Goal: Task Accomplishment & Management: Complete application form

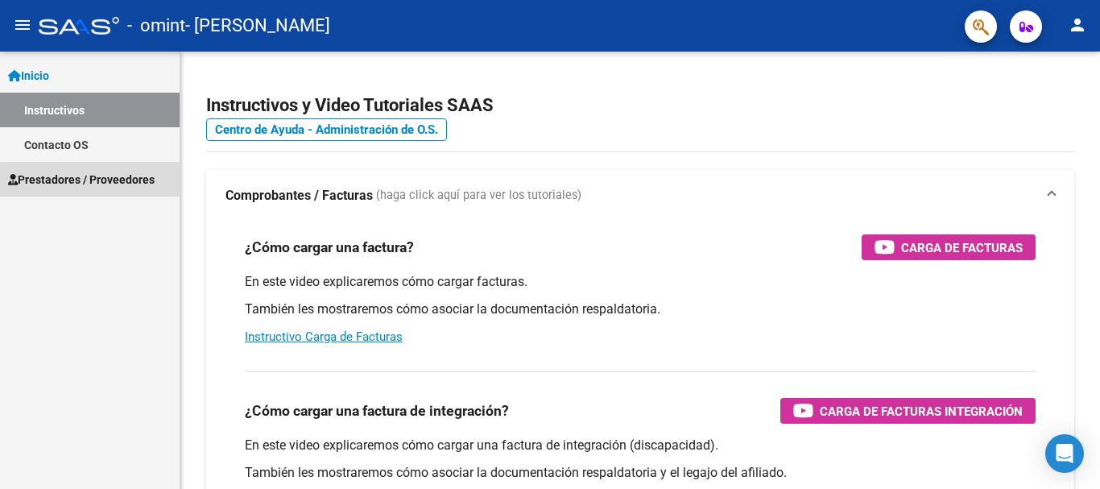
click at [90, 183] on span "Prestadores / Proveedores" at bounding box center [81, 180] width 147 height 18
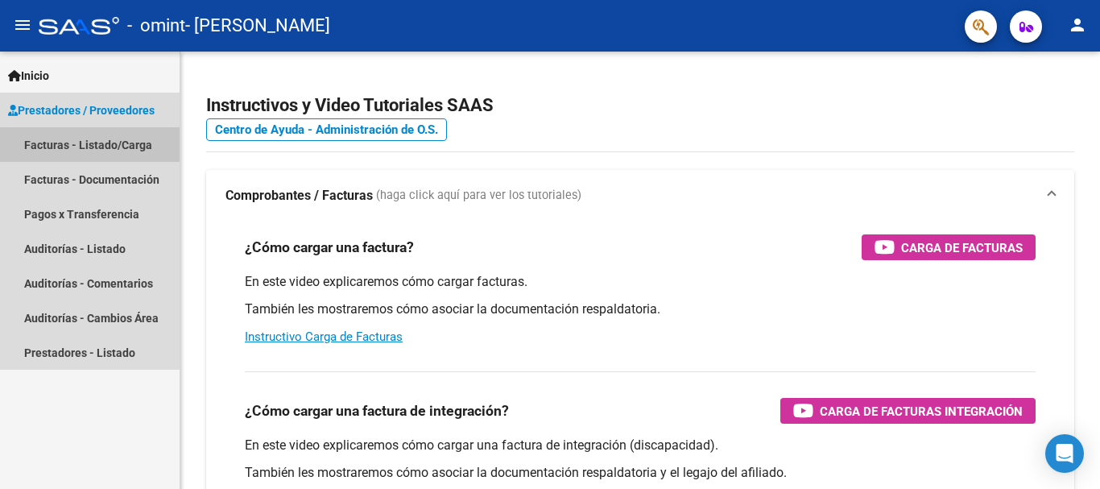
click at [129, 159] on link "Facturas - Listado/Carga" at bounding box center [90, 144] width 180 height 35
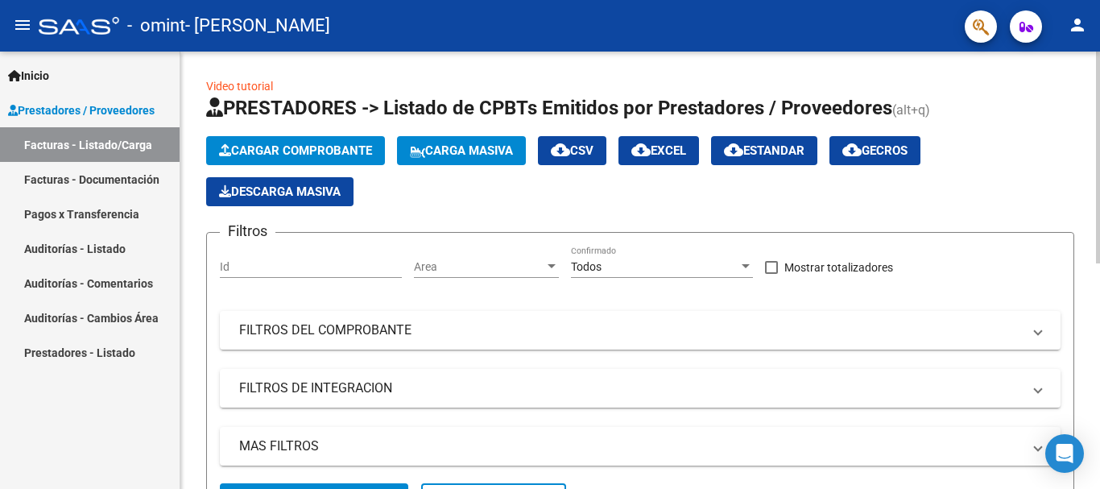
click at [345, 259] on div "Id" at bounding box center [311, 262] width 182 height 32
type input "1"
click at [316, 152] on span "Cargar Comprobante" at bounding box center [295, 150] width 153 height 14
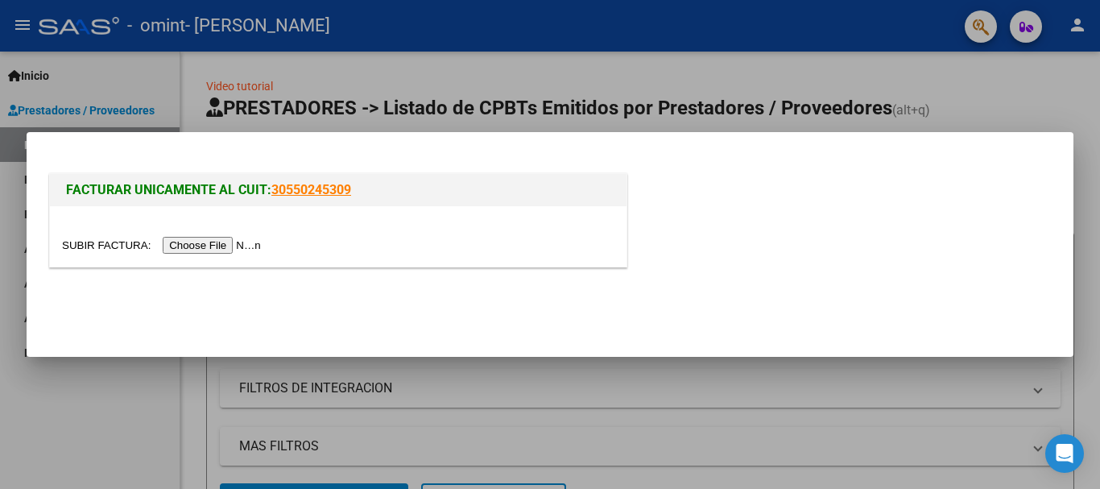
click at [232, 242] on input "file" at bounding box center [164, 245] width 204 height 17
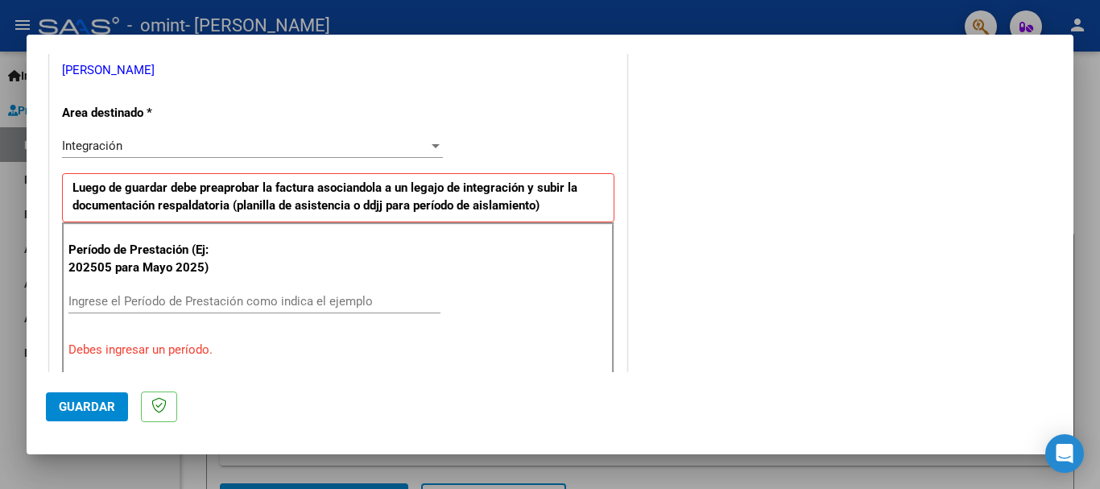
scroll to position [329, 0]
click at [402, 149] on div "Integración" at bounding box center [245, 146] width 366 height 14
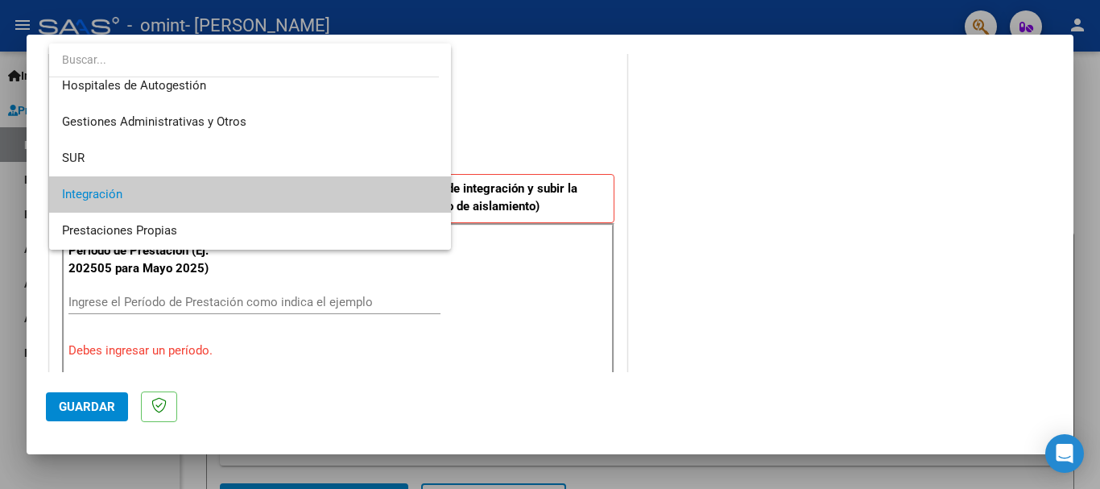
scroll to position [0, 0]
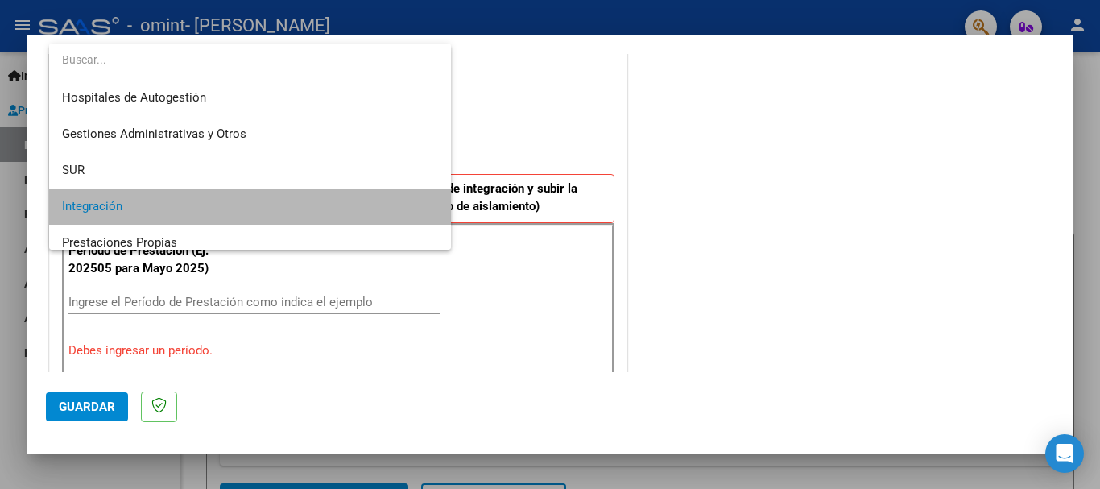
click at [302, 206] on span "Integración" at bounding box center [250, 206] width 376 height 36
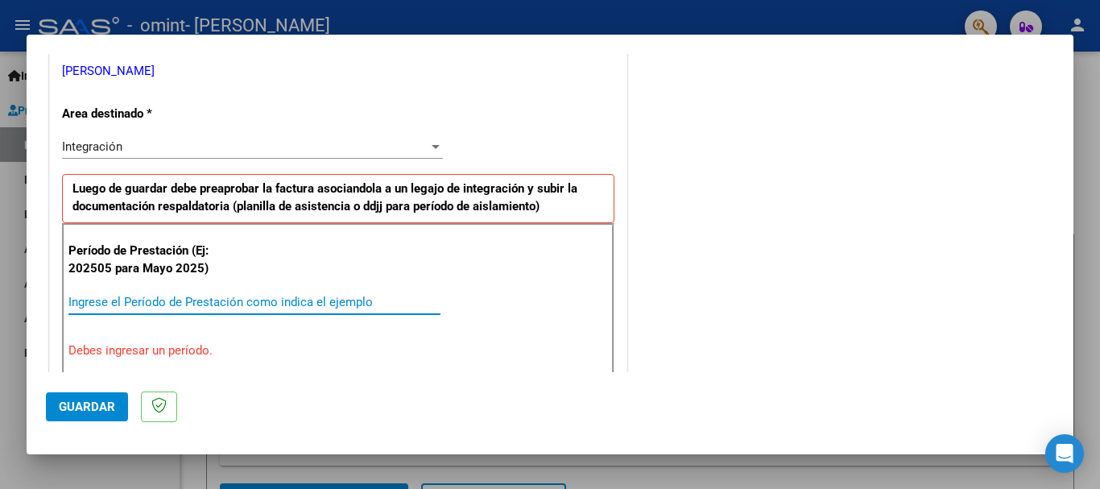
click at [164, 300] on input "Ingrese el Período de Prestación como indica el ejemplo" at bounding box center [254, 302] width 372 height 14
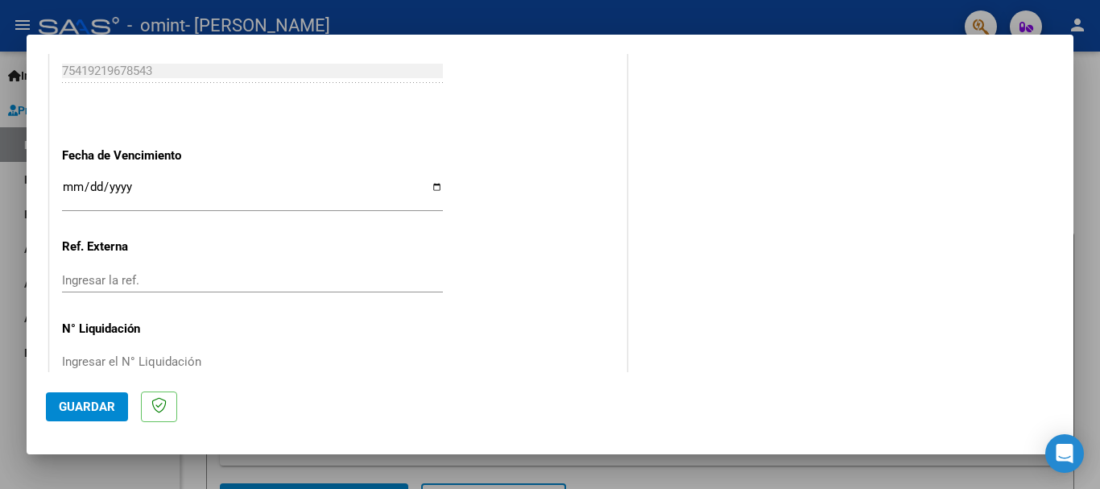
scroll to position [1081, 0]
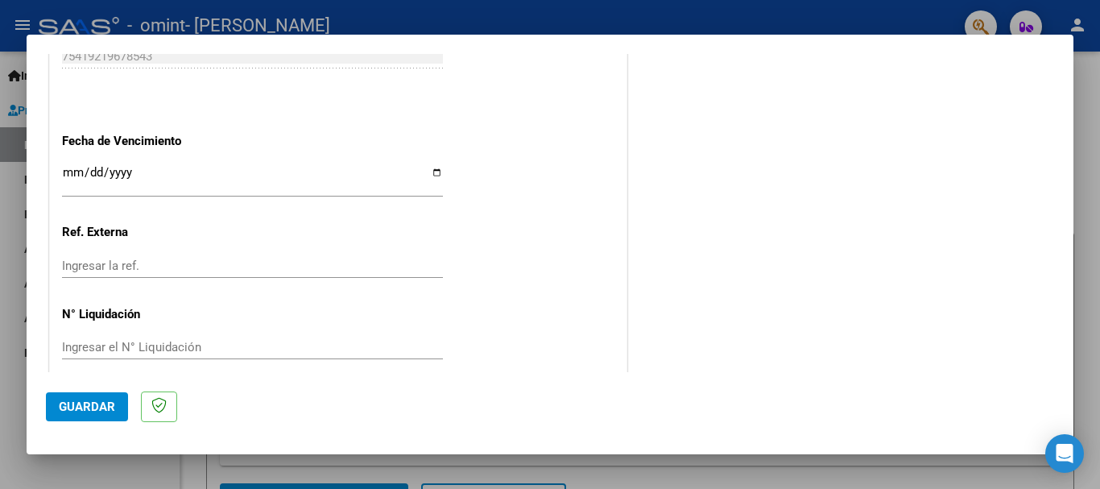
type input "202508"
click at [429, 173] on input "Ingresar la fecha" at bounding box center [252, 179] width 381 height 26
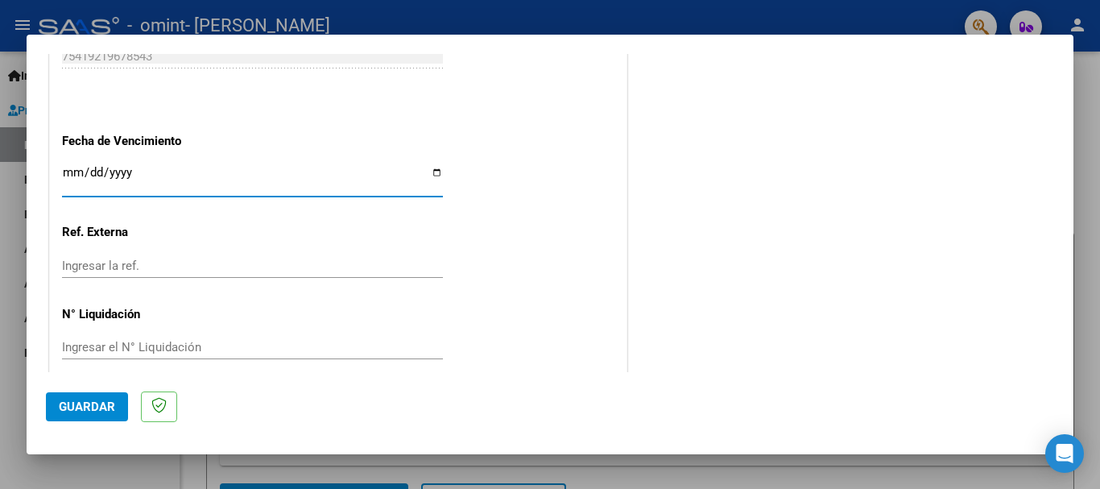
click at [430, 170] on input "Ingresar la fecha" at bounding box center [252, 179] width 381 height 26
type input "[DATE]"
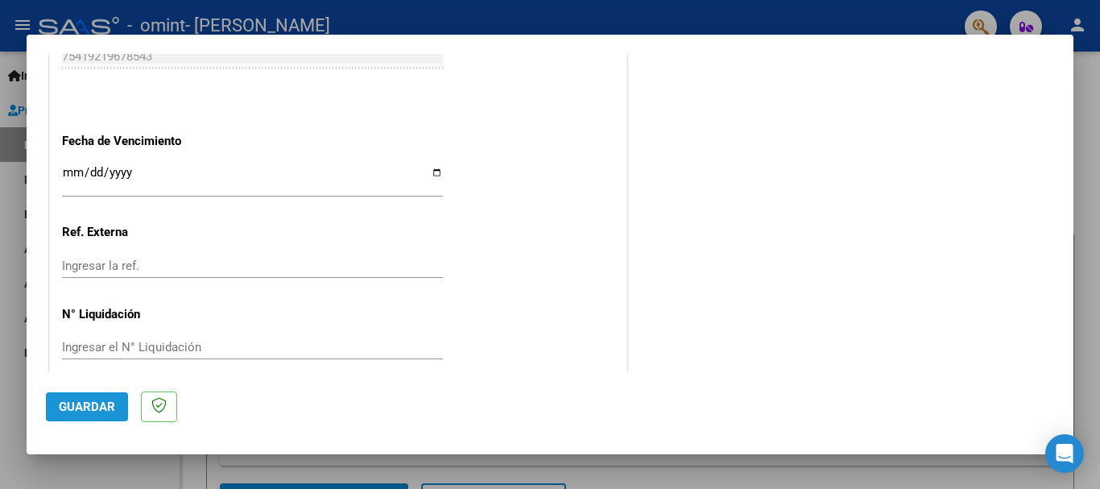
click at [97, 404] on span "Guardar" at bounding box center [87, 407] width 56 height 14
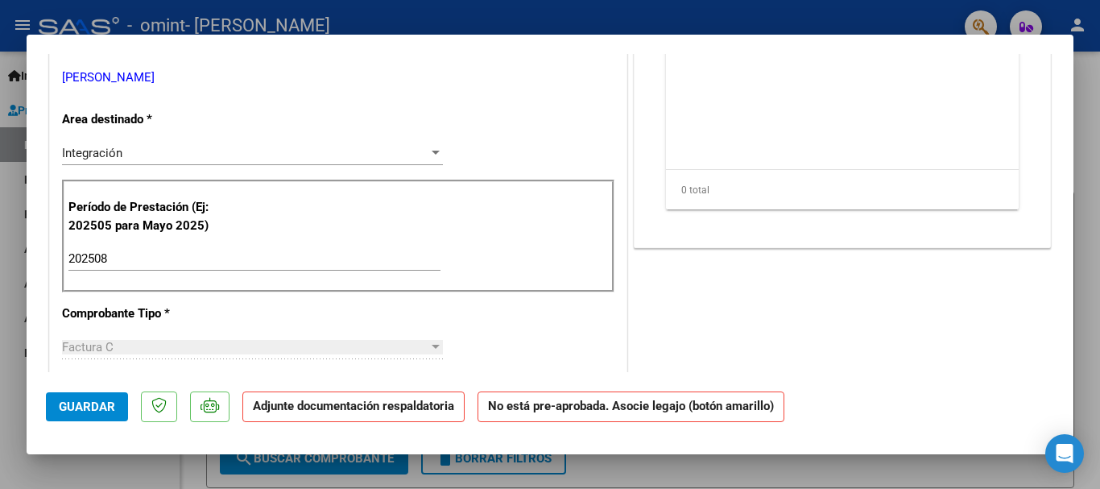
scroll to position [0, 0]
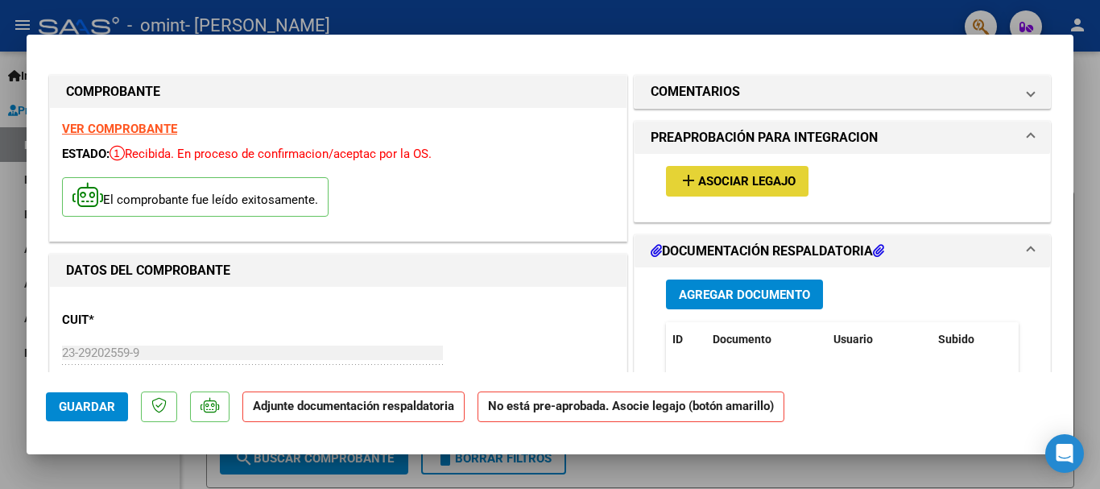
click at [755, 191] on button "add Asociar Legajo" at bounding box center [737, 181] width 143 height 30
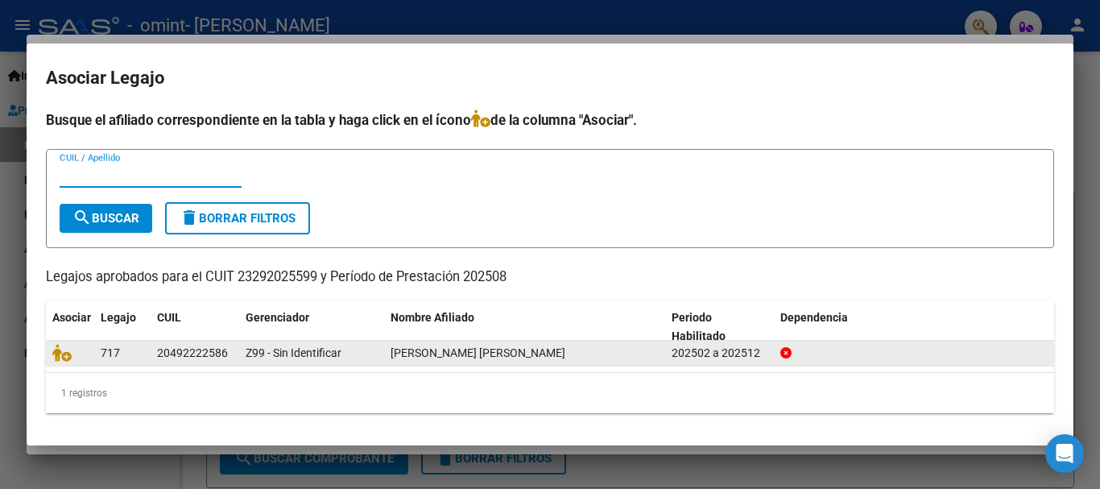
click at [155, 351] on datatable-body-cell "20492222586" at bounding box center [195, 353] width 89 height 25
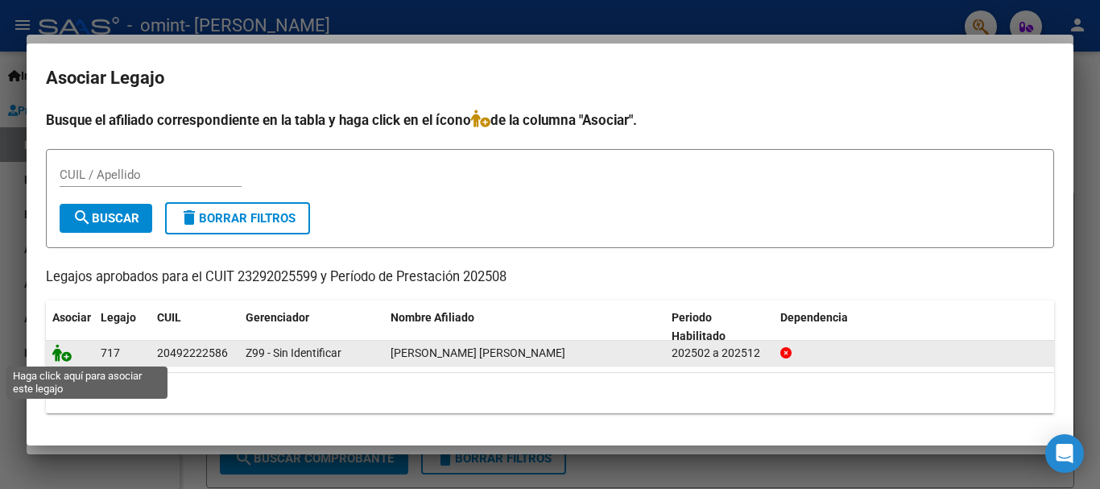
click at [61, 356] on icon at bounding box center [61, 353] width 19 height 18
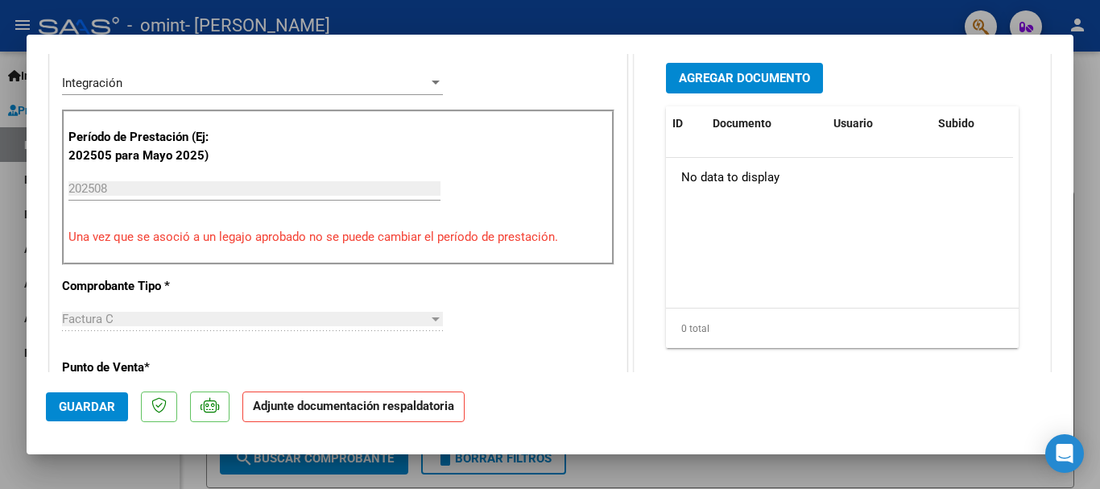
scroll to position [425, 0]
click at [706, 72] on span "Agregar Documento" at bounding box center [744, 78] width 131 height 14
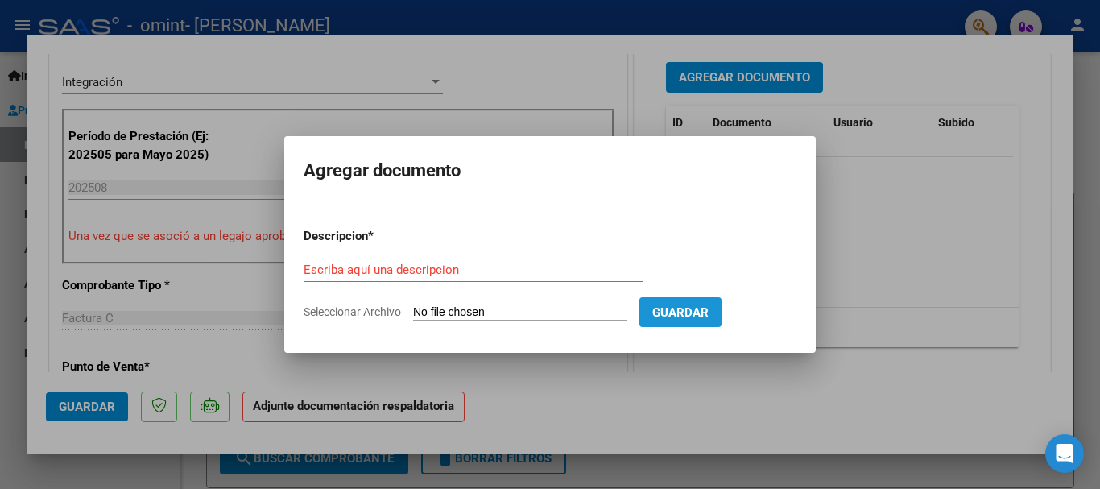
click at [706, 310] on span "Guardar" at bounding box center [680, 312] width 56 height 14
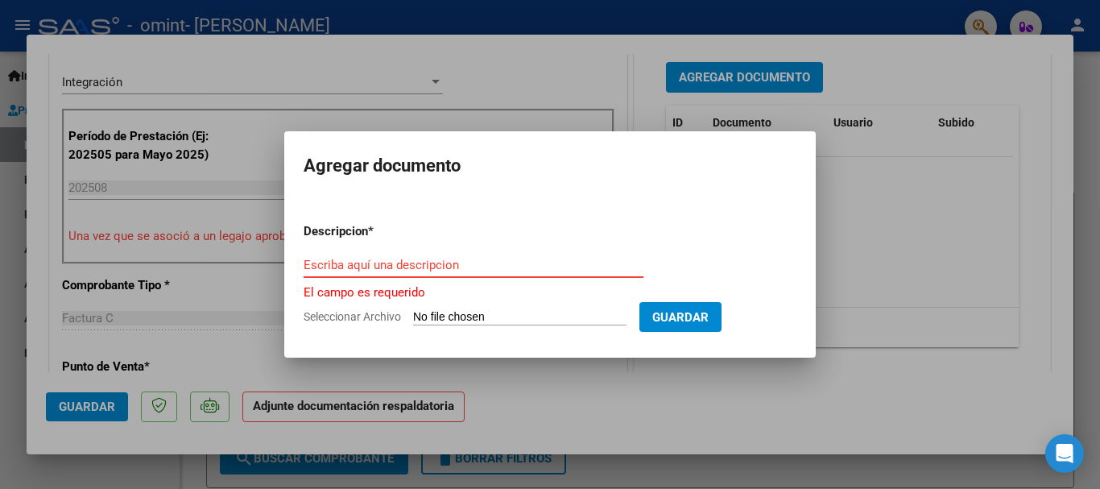
click at [502, 258] on input "Escriba aquí una descripcion" at bounding box center [474, 265] width 340 height 14
click at [377, 261] on input "Escriba aquí una descripcion" at bounding box center [474, 265] width 340 height 14
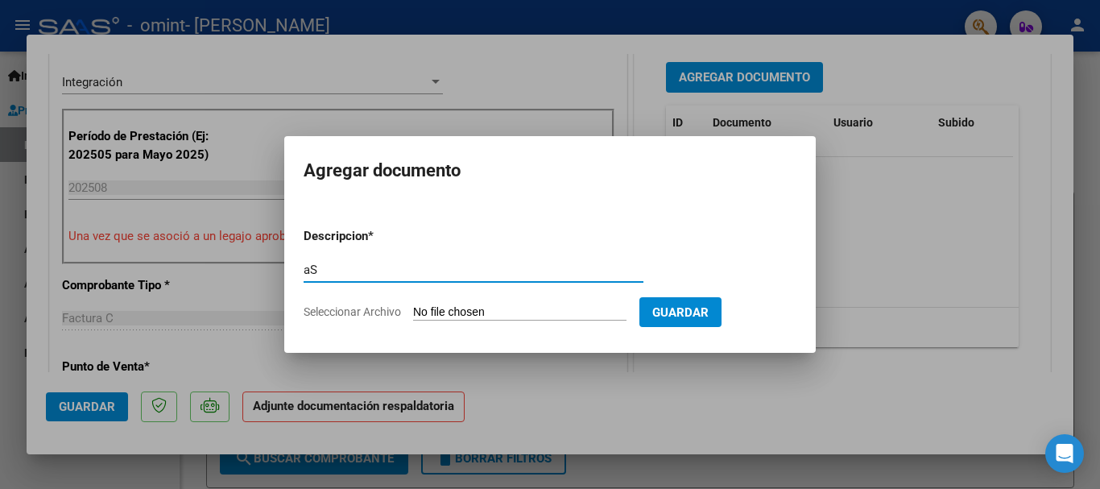
type input "a"
type input "Asistencia"
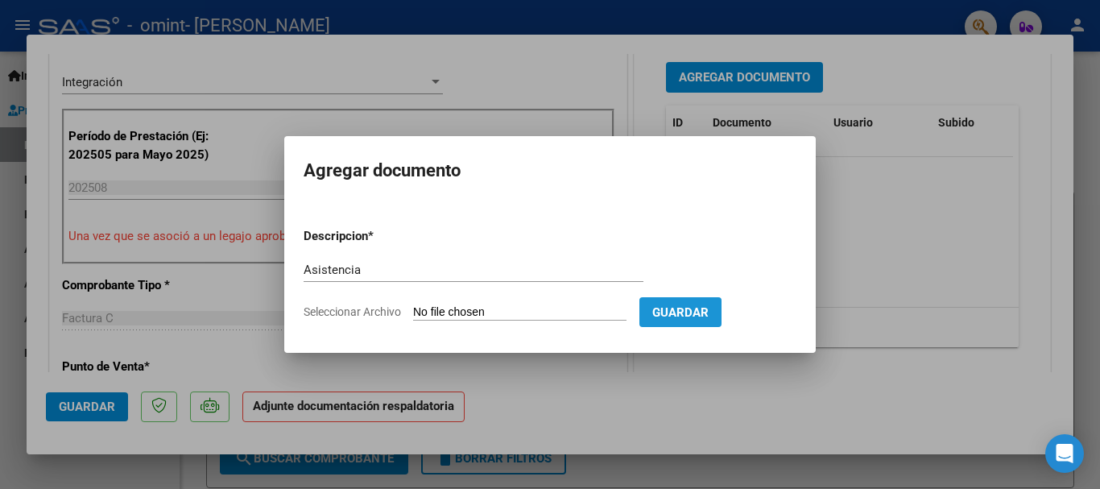
click at [709, 308] on span "Guardar" at bounding box center [680, 312] width 56 height 14
click at [536, 313] on input "Seleccionar Archivo" at bounding box center [519, 312] width 213 height 15
type input "C:\fakepath\Asist 8-25.pdf"
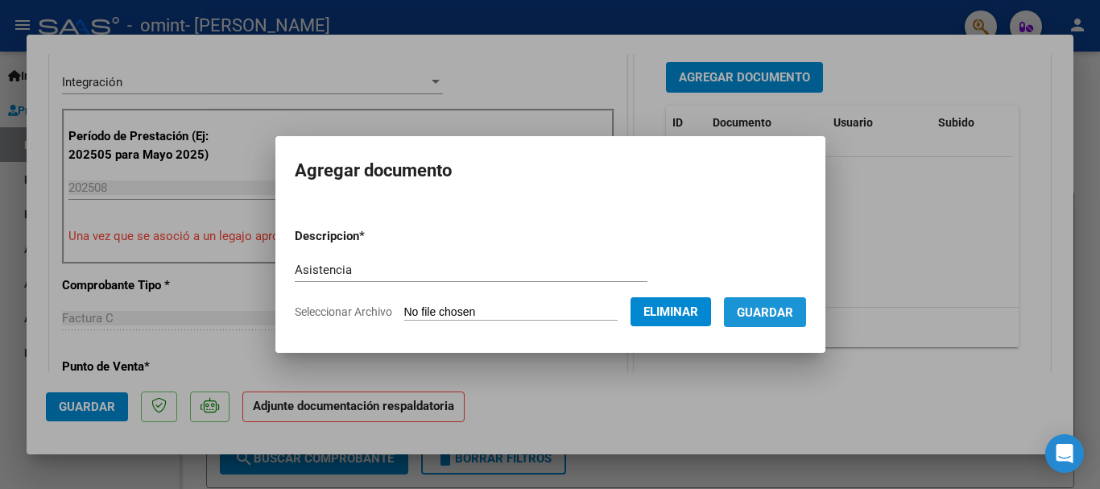
click at [772, 308] on span "Guardar" at bounding box center [765, 312] width 56 height 14
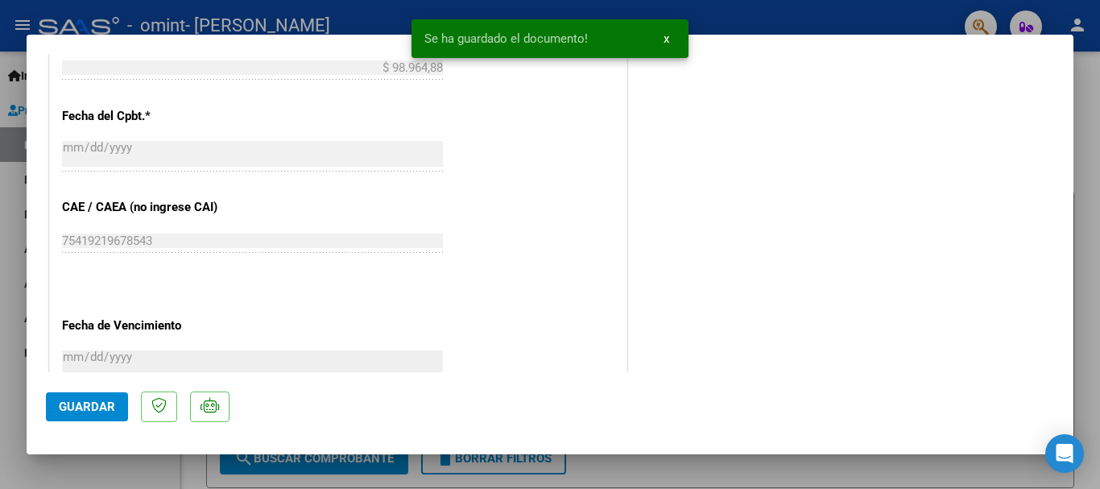
scroll to position [1124, 0]
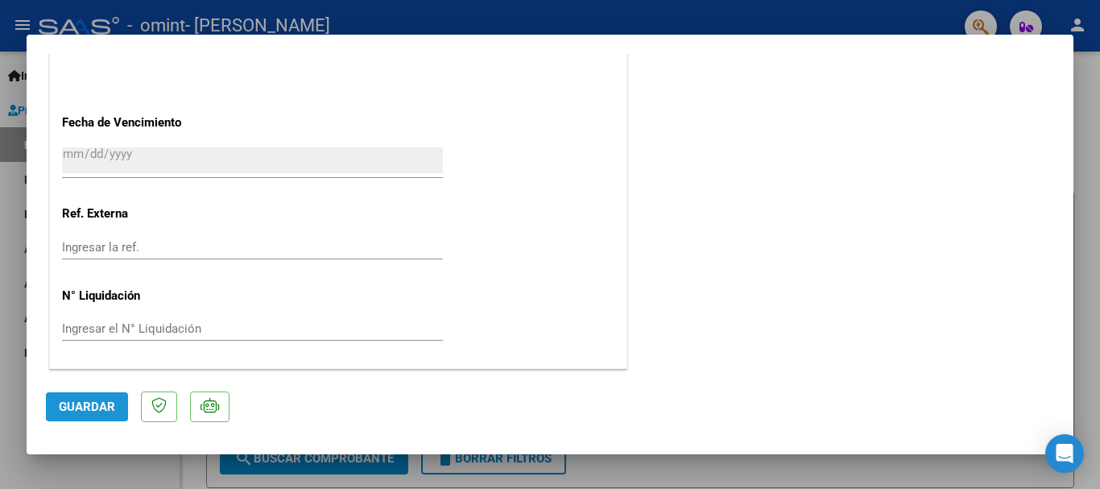
click at [98, 405] on span "Guardar" at bounding box center [87, 407] width 56 height 14
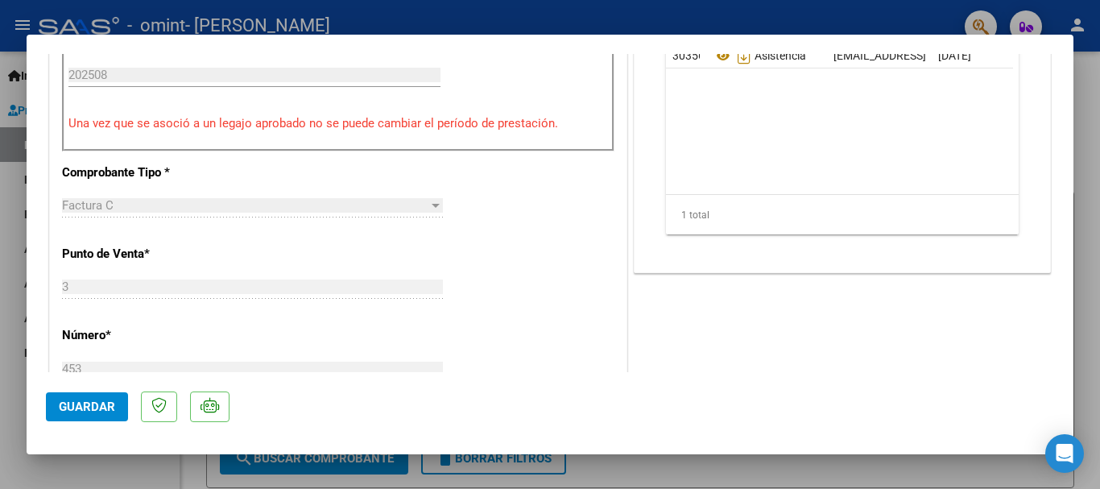
scroll to position [0, 0]
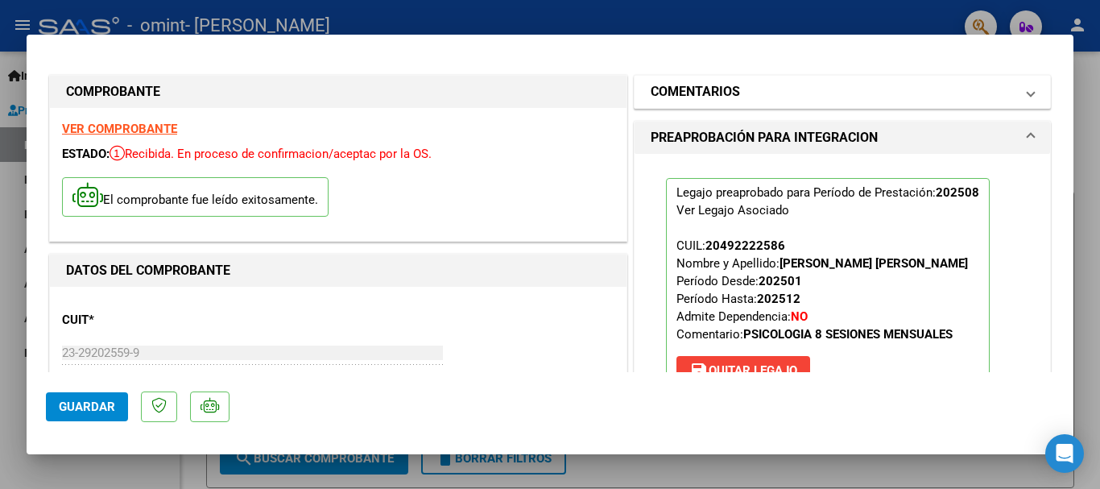
click at [1014, 91] on span "COMENTARIOS" at bounding box center [839, 91] width 377 height 19
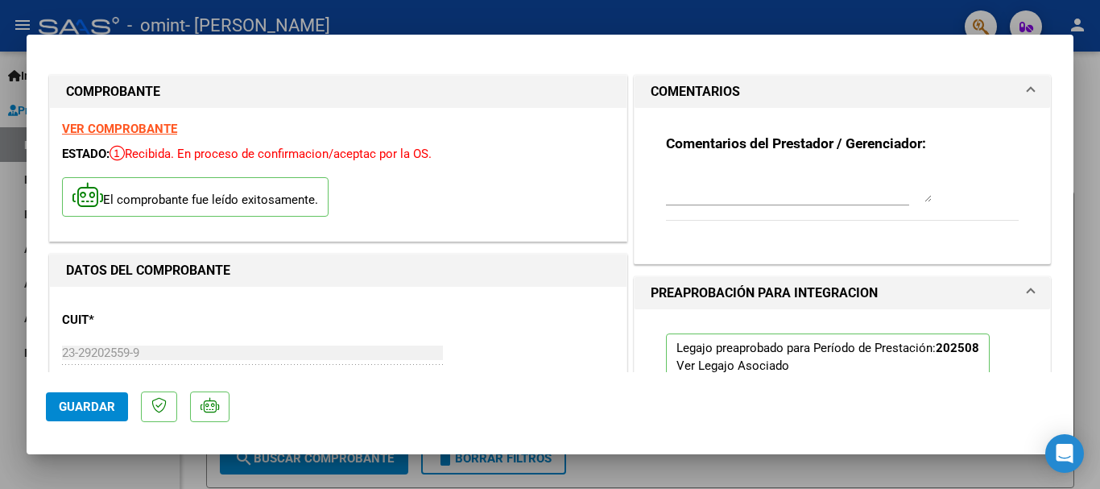
click at [1028, 91] on span at bounding box center [1031, 91] width 6 height 19
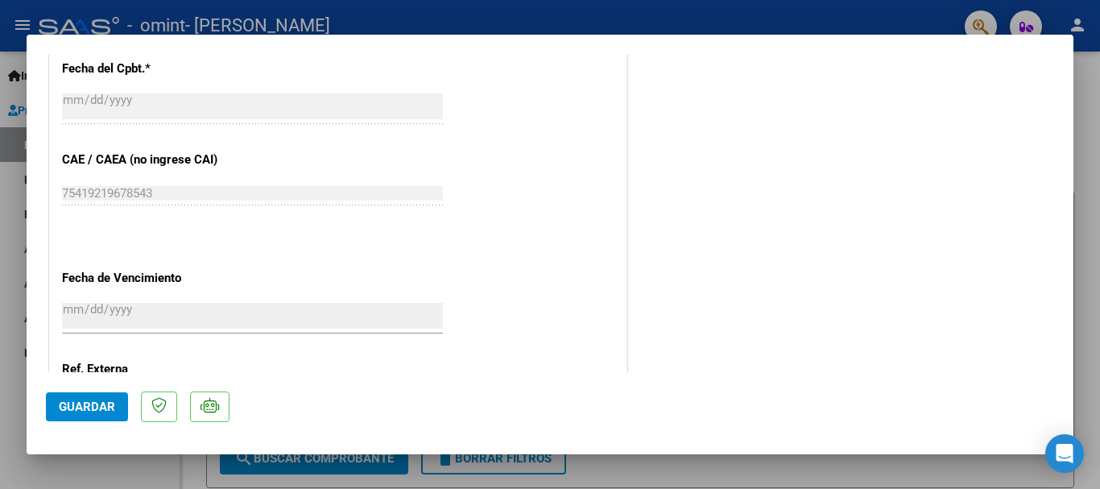
scroll to position [1124, 0]
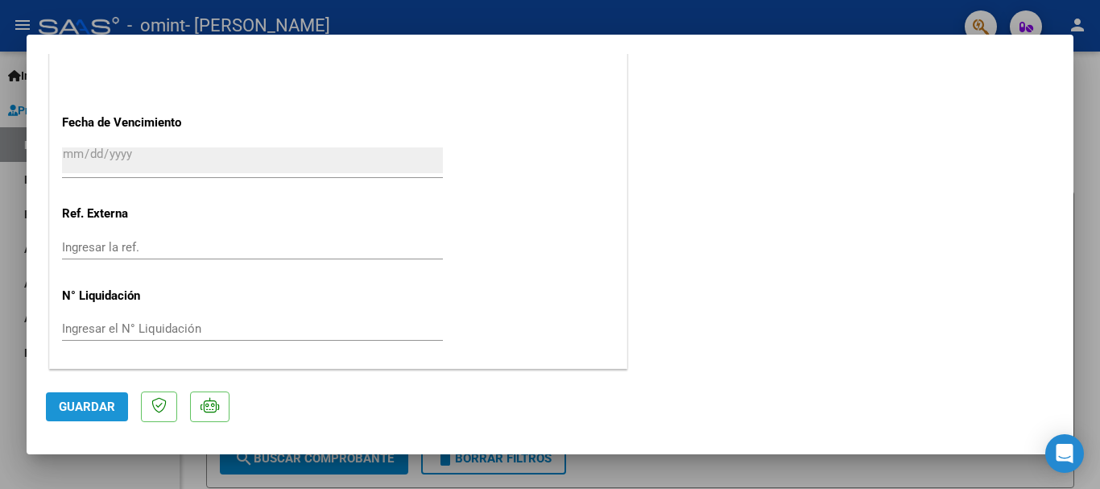
click at [100, 409] on span "Guardar" at bounding box center [87, 407] width 56 height 14
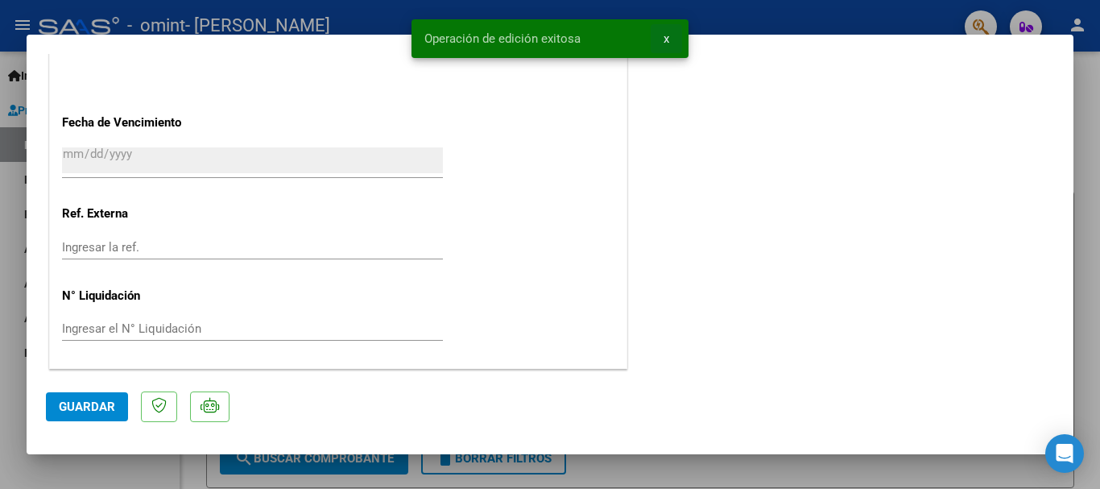
click at [666, 39] on span "x" at bounding box center [667, 38] width 6 height 14
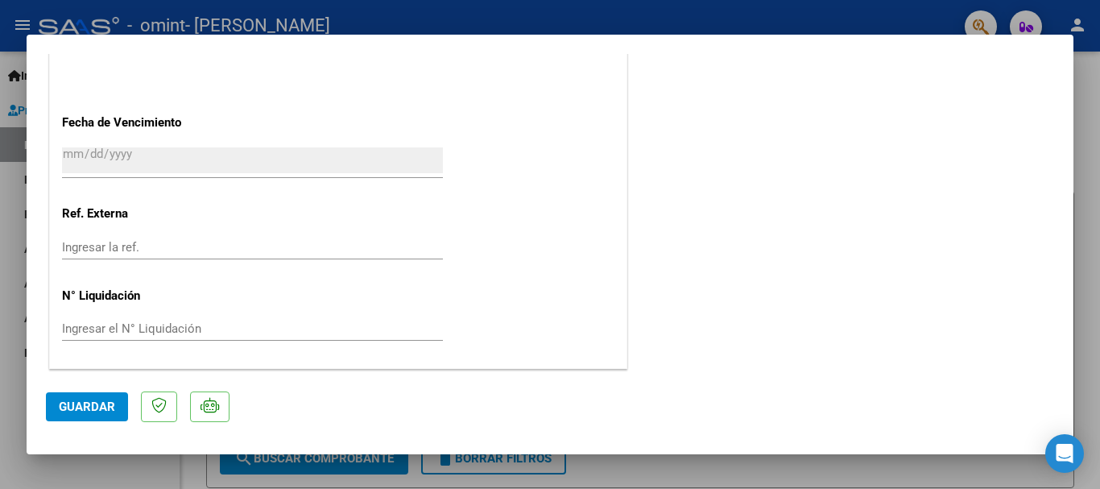
click at [974, 464] on div at bounding box center [550, 244] width 1100 height 489
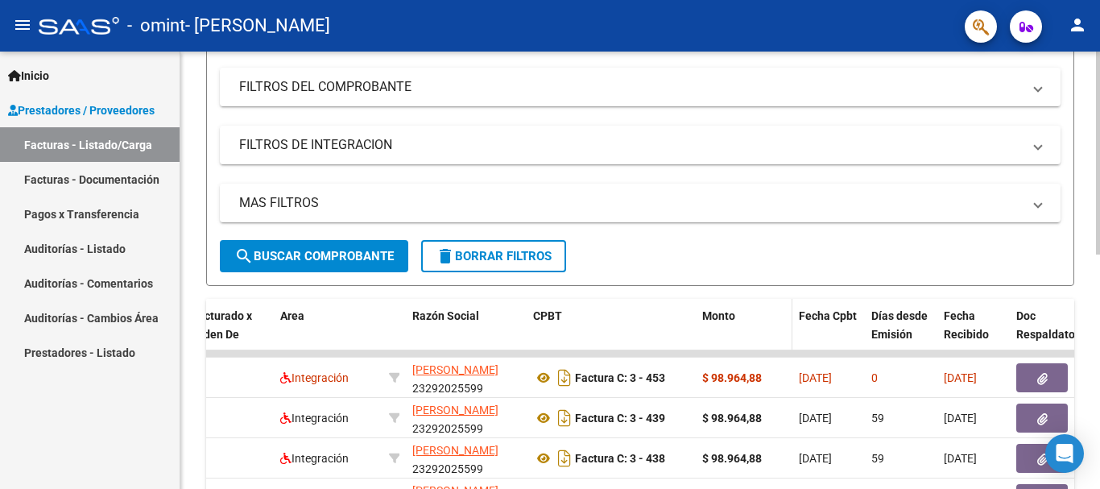
scroll to position [237, 0]
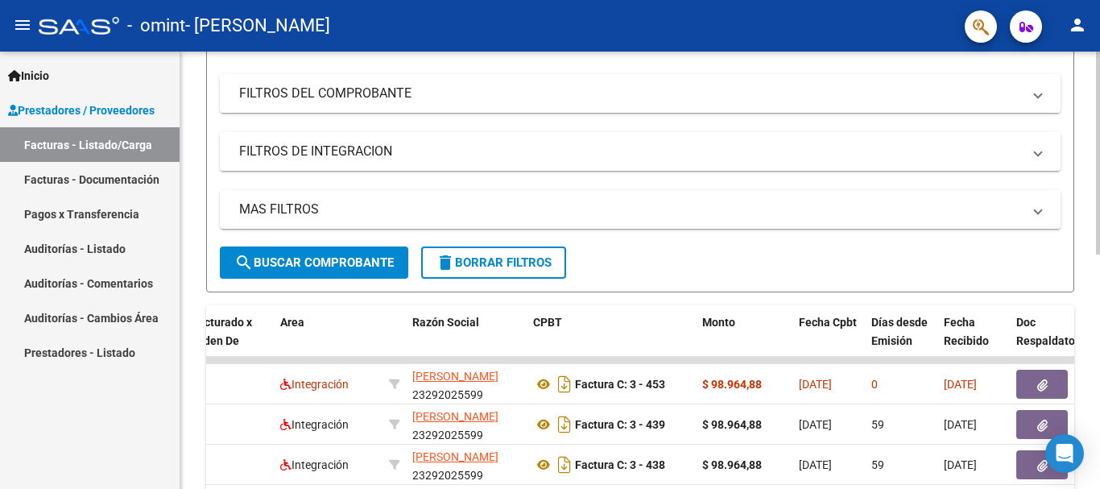
drag, startPoint x: 917, startPoint y: 0, endPoint x: 748, endPoint y: 68, distance: 181.4
click at [748, 68] on div "Filtros 1 Id Area Area Todos Confirmado Mostrar totalizadores FILTROS DEL COMPR…" at bounding box center [640, 128] width 841 height 238
